Goal: Obtain resource: Download file/media

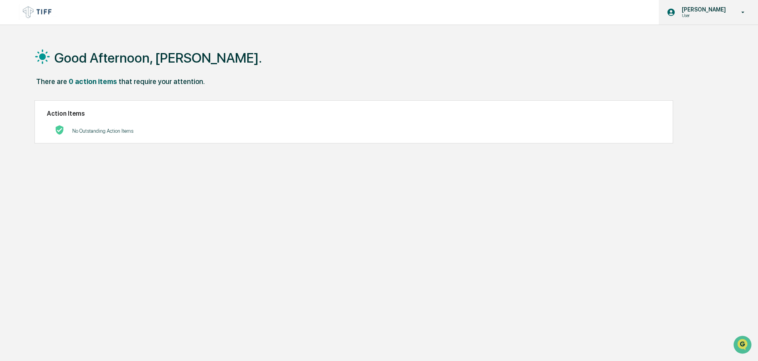
click at [695, 13] on p "User" at bounding box center [702, 16] width 54 height 6
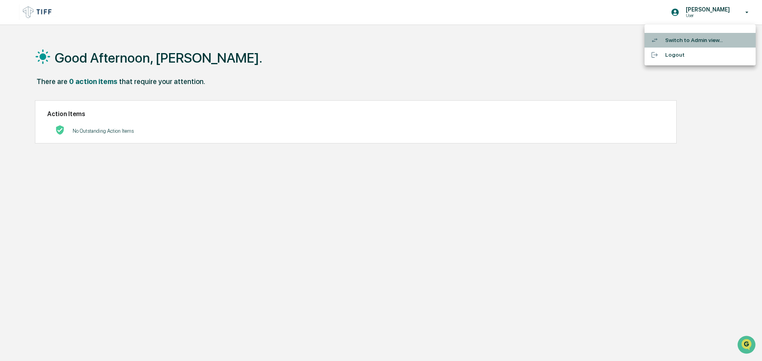
click at [683, 40] on li "Switch to Admin view..." at bounding box center [699, 40] width 111 height 15
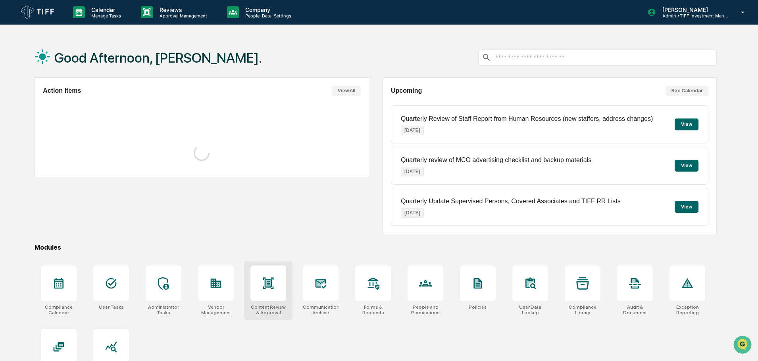
click at [253, 287] on div at bounding box center [268, 284] width 36 height 36
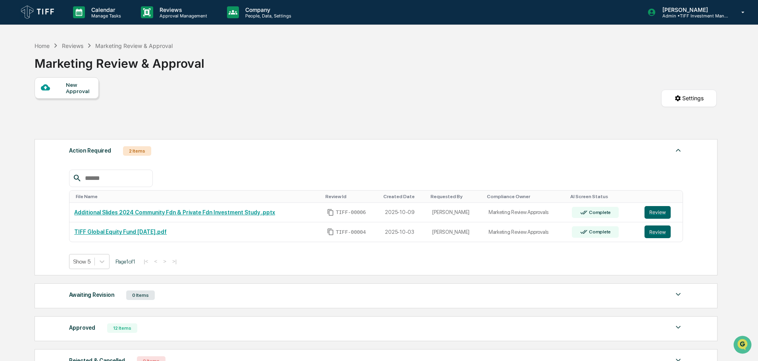
click at [533, 107] on div "New Approval Settings" at bounding box center [376, 106] width 682 height 58
click at [662, 211] on button "Review" at bounding box center [657, 212] width 26 height 13
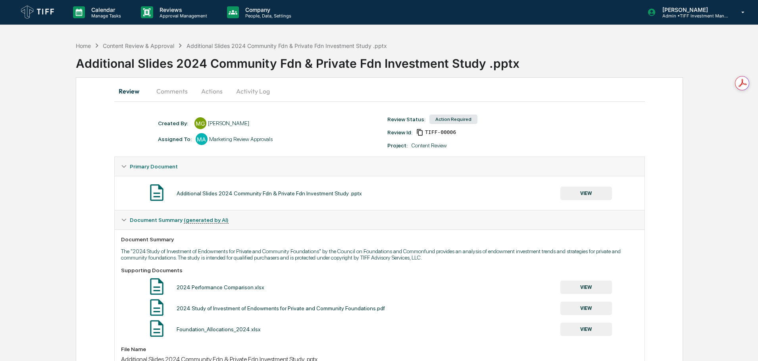
click at [577, 189] on button "VIEW" at bounding box center [586, 193] width 52 height 13
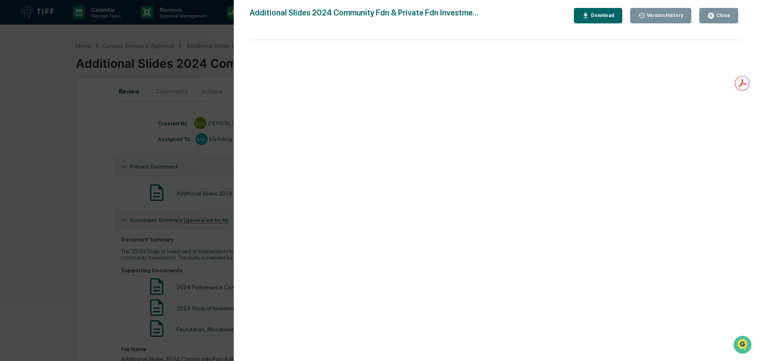
click at [614, 14] on div "Download" at bounding box center [601, 16] width 25 height 6
